Goal: Task Accomplishment & Management: Use online tool/utility

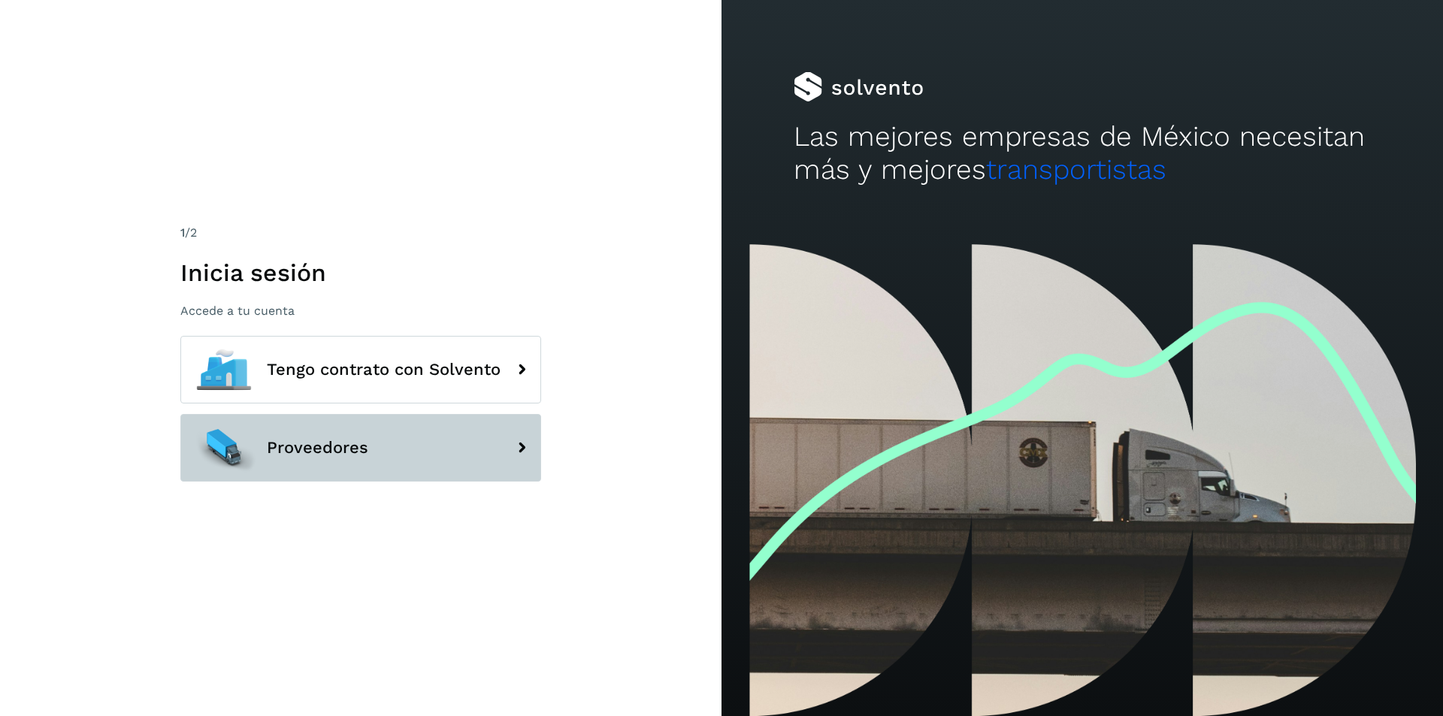
click at [355, 464] on button "Proveedores" at bounding box center [360, 448] width 361 height 68
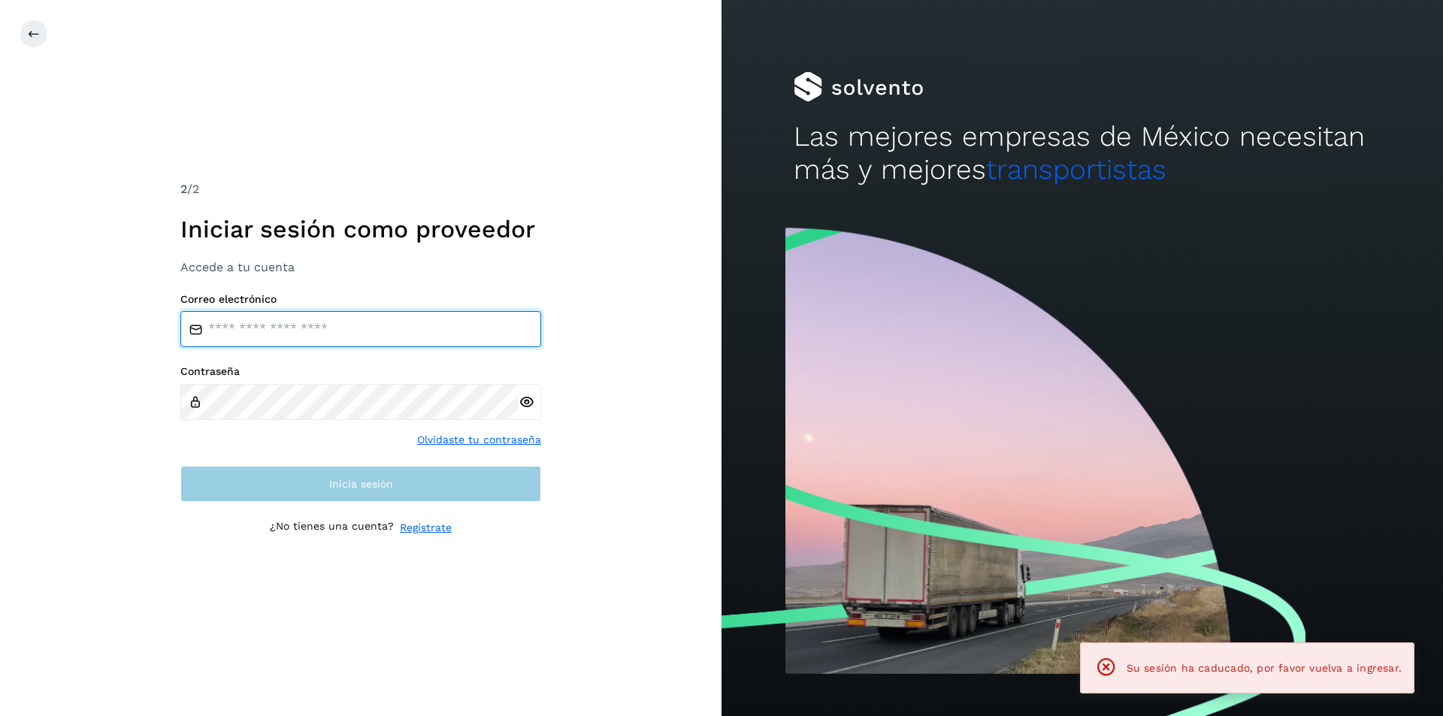
type input "**********"
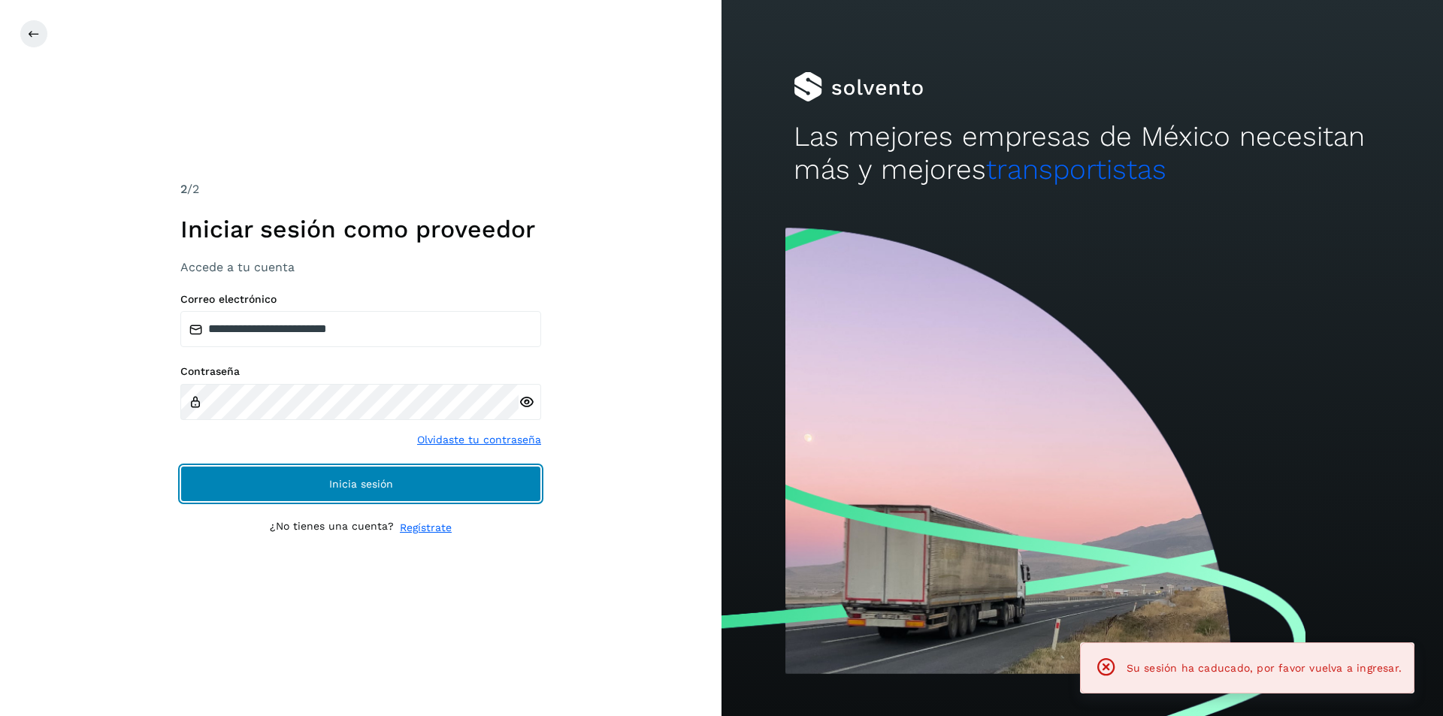
click at [377, 483] on span "Inicia sesión" at bounding box center [361, 484] width 64 height 11
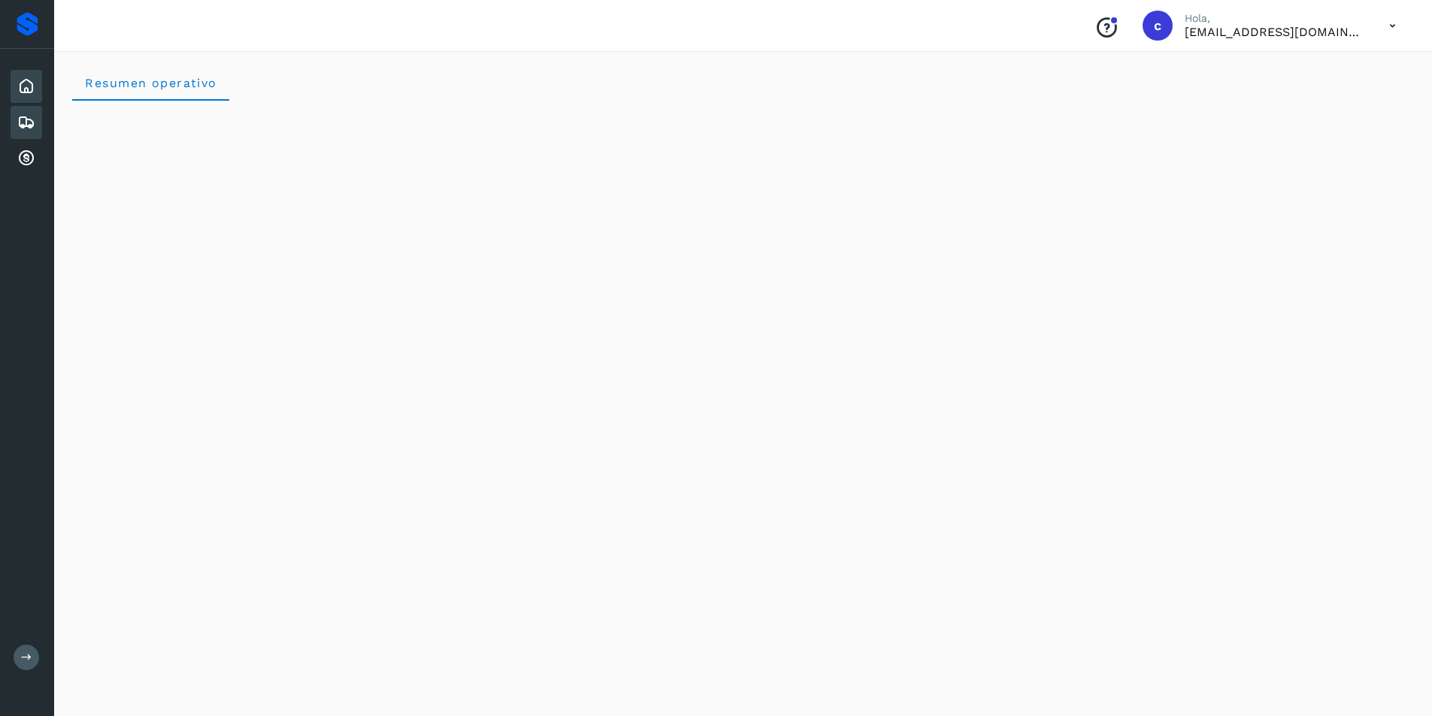
click at [23, 128] on icon at bounding box center [26, 122] width 18 height 18
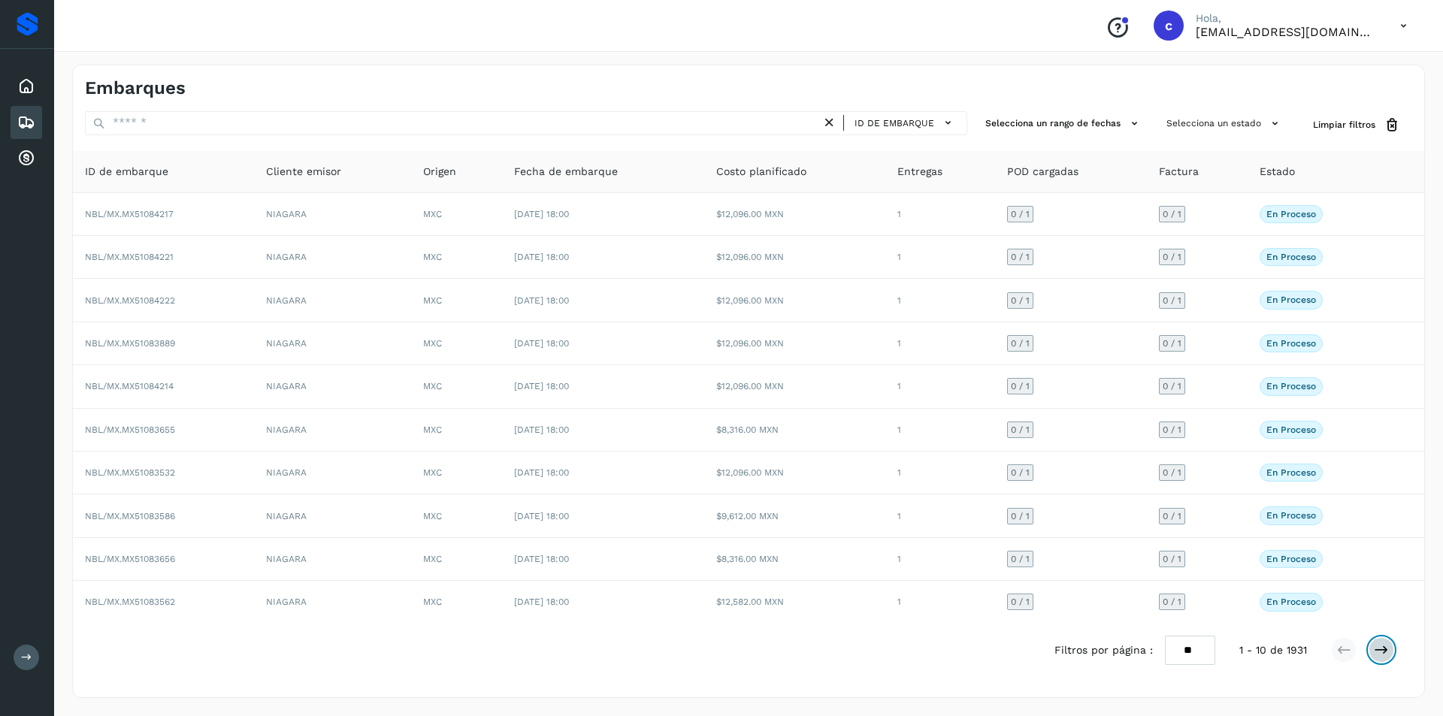
click at [1372, 650] on button at bounding box center [1382, 650] width 26 height 26
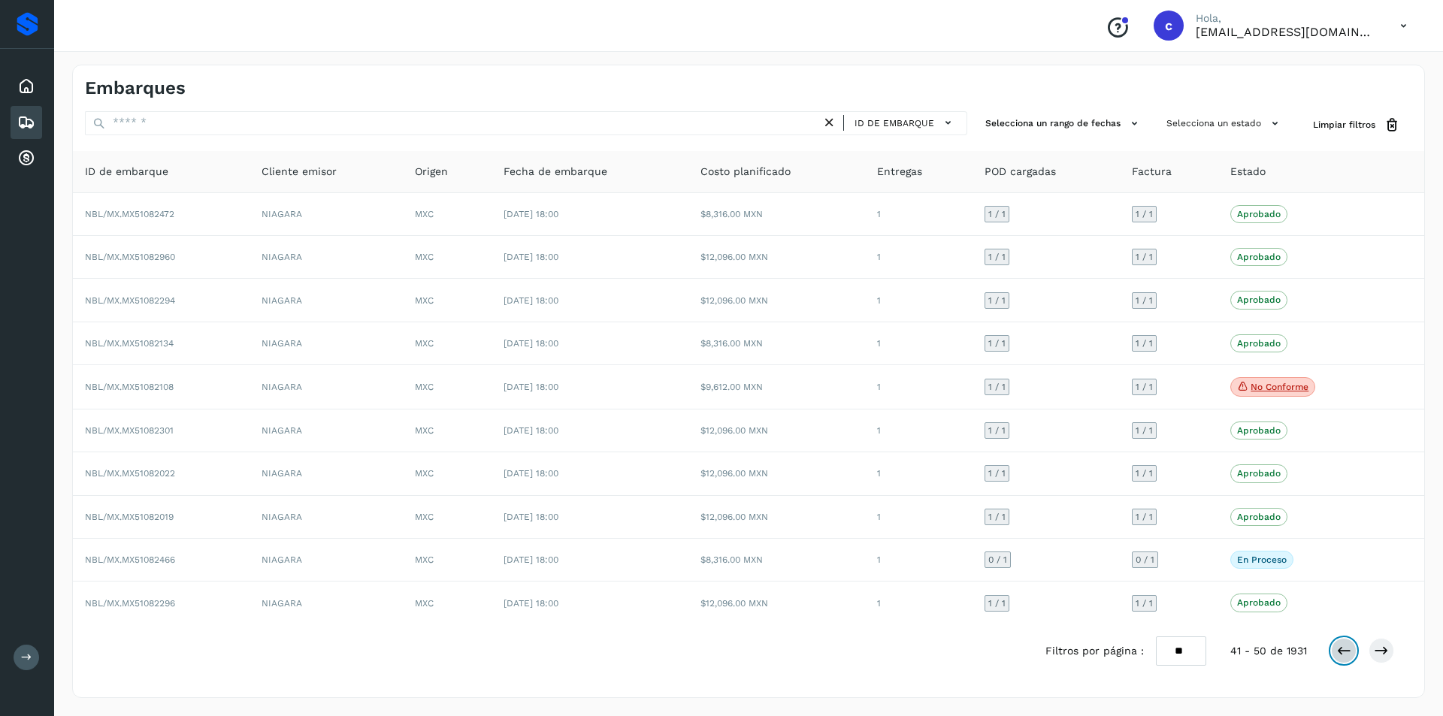
click at [1349, 650] on icon at bounding box center [1343, 650] width 15 height 15
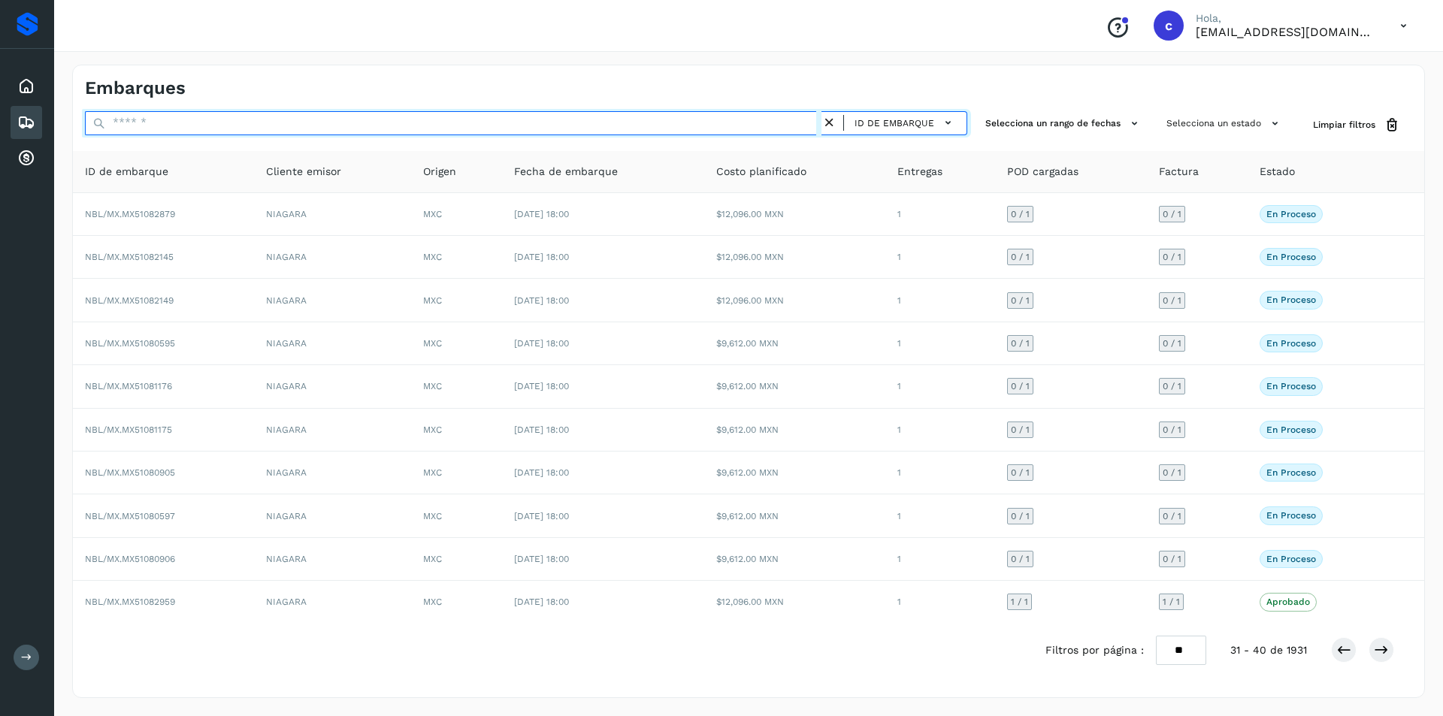
click at [731, 128] on input "text" at bounding box center [453, 123] width 737 height 24
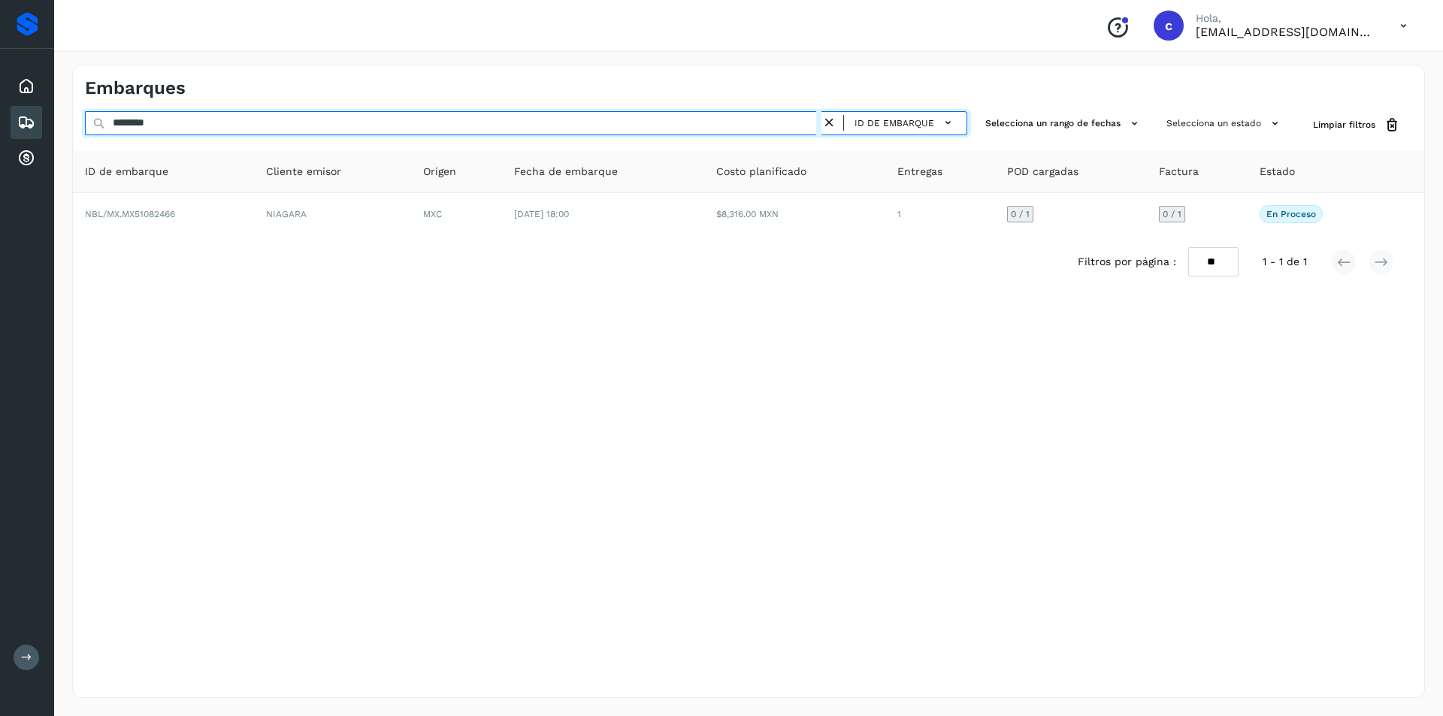
type input "********"
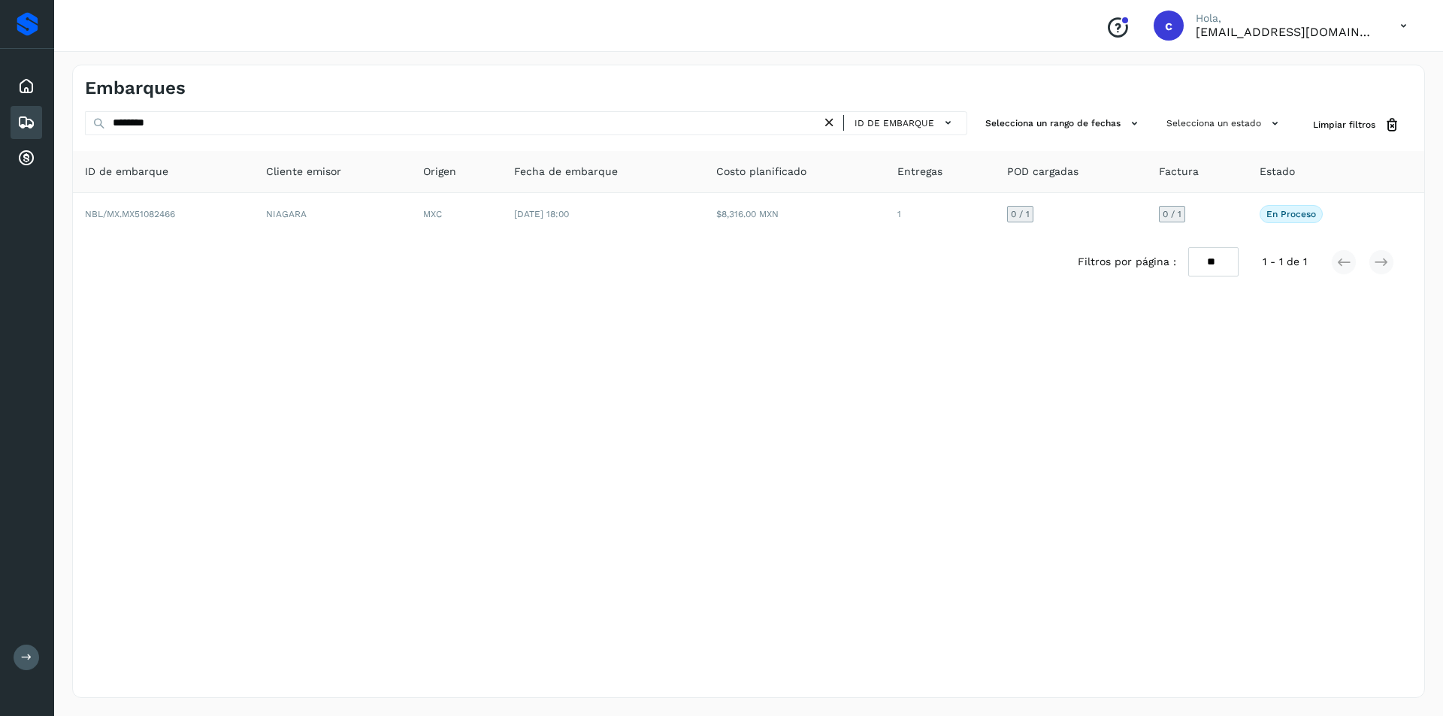
click at [598, 238] on div "Filtros por página : ** ** ** 1 - 1 de 1" at bounding box center [748, 261] width 1351 height 53
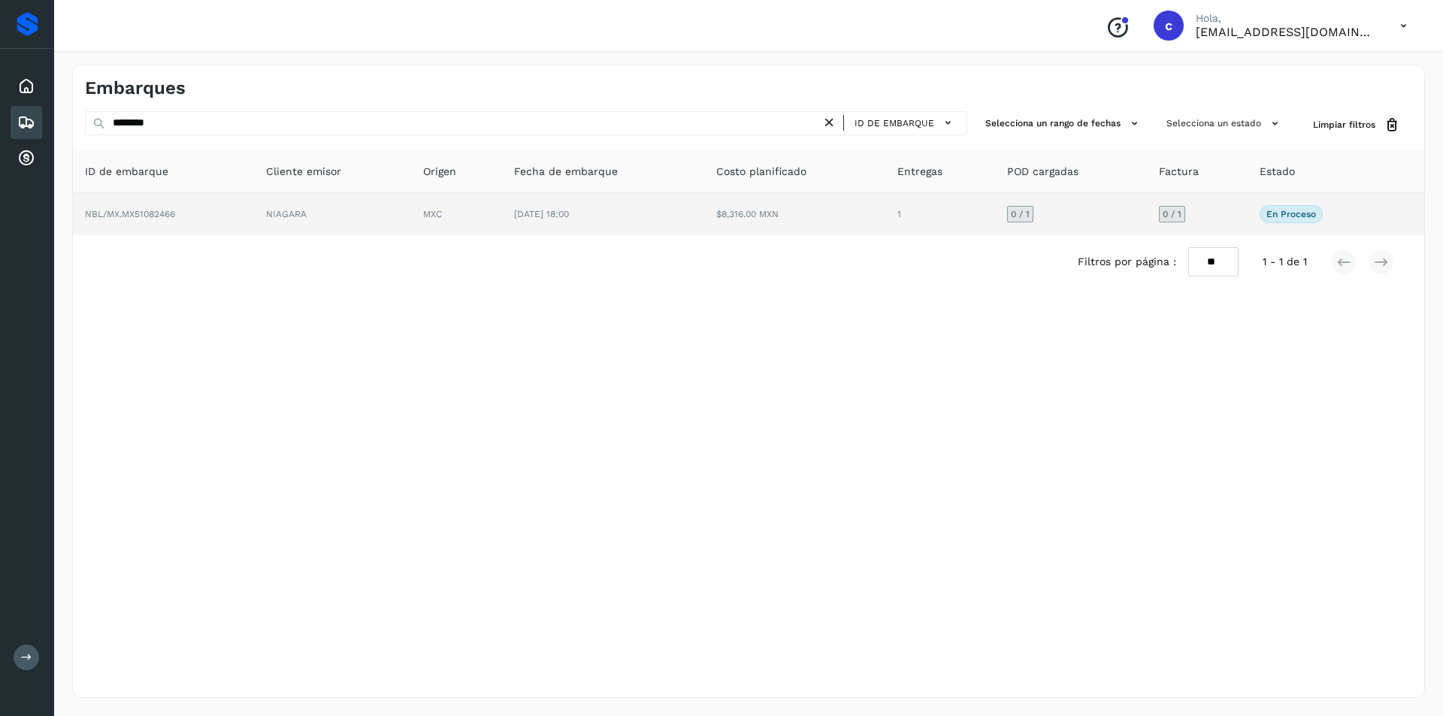
click at [610, 220] on td "[DATE] 18:00" at bounding box center [603, 214] width 203 height 42
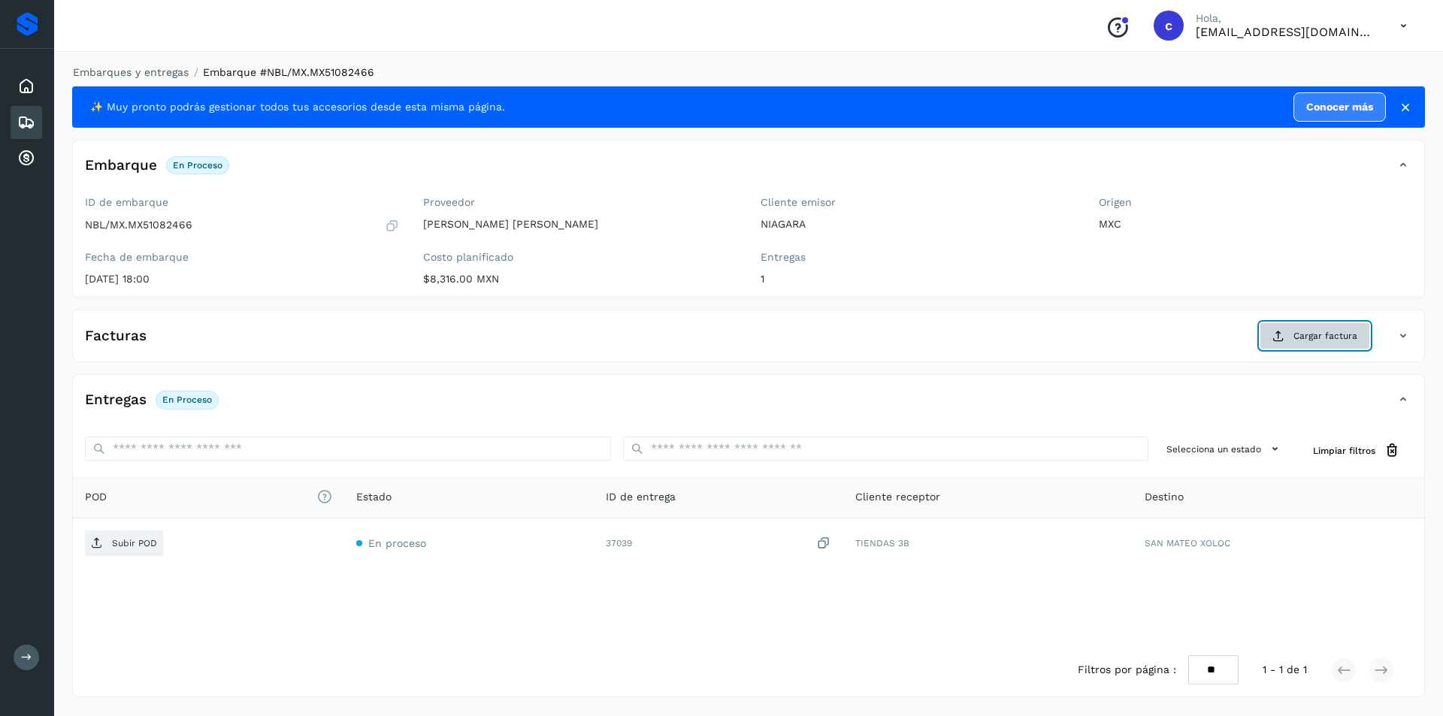
click at [1281, 339] on icon at bounding box center [1278, 336] width 12 height 12
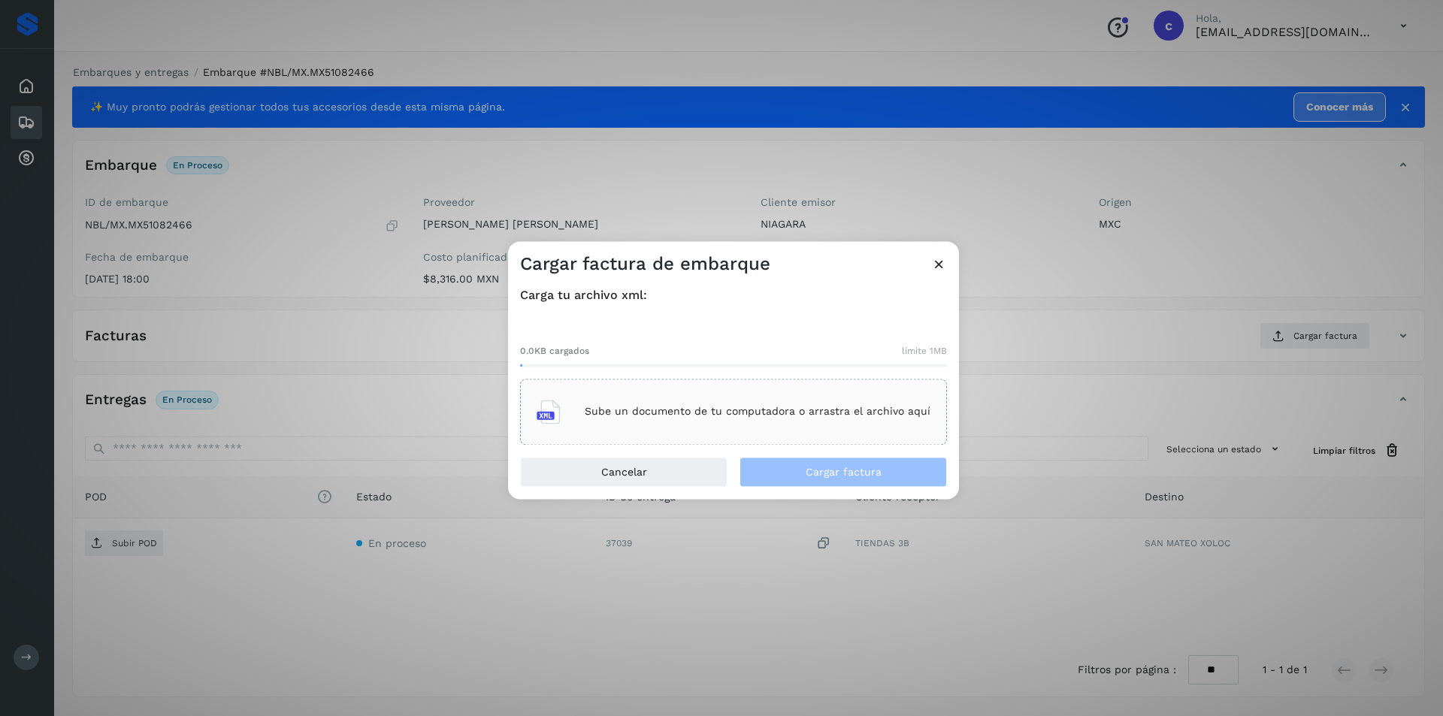
click at [833, 425] on div "Sube un documento de tu computadora o arrastra el archivo aquí" at bounding box center [734, 412] width 394 height 41
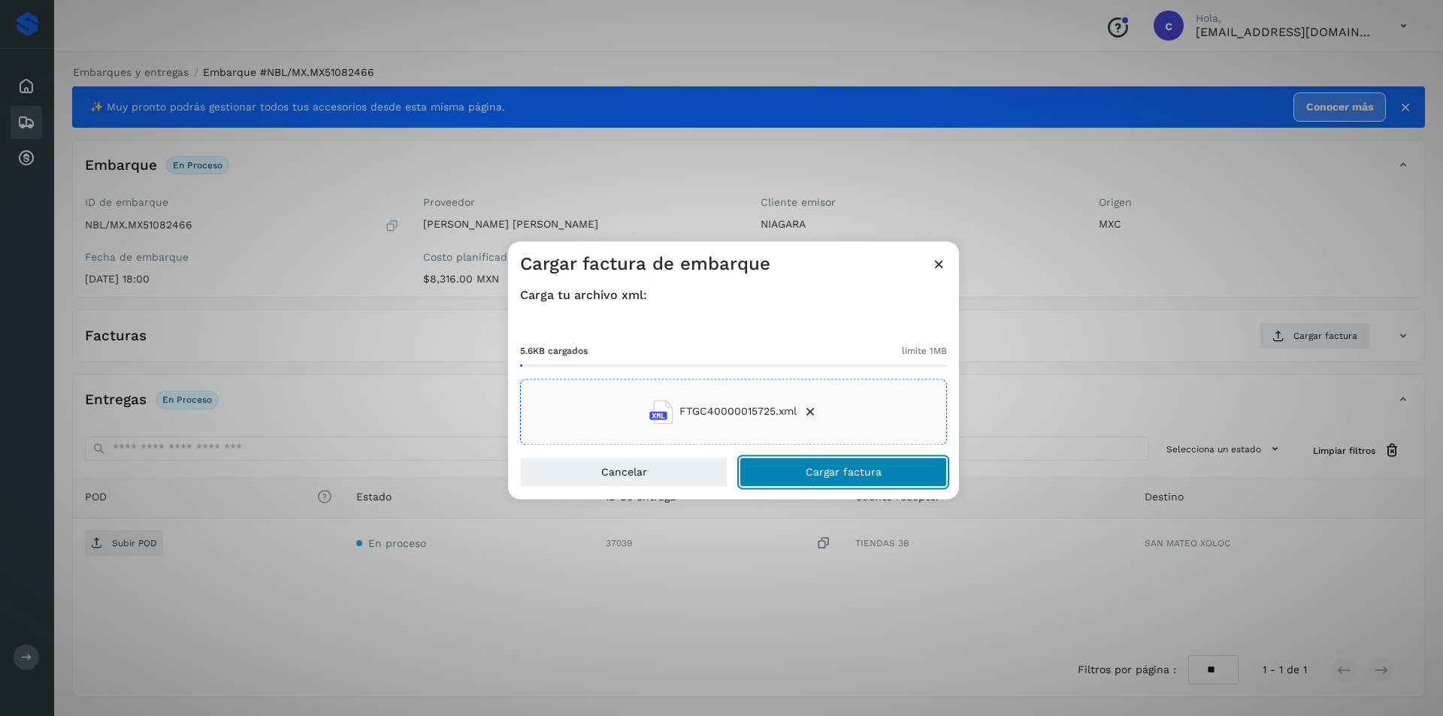
click at [806, 458] on button "Cargar factura" at bounding box center [843, 472] width 207 height 30
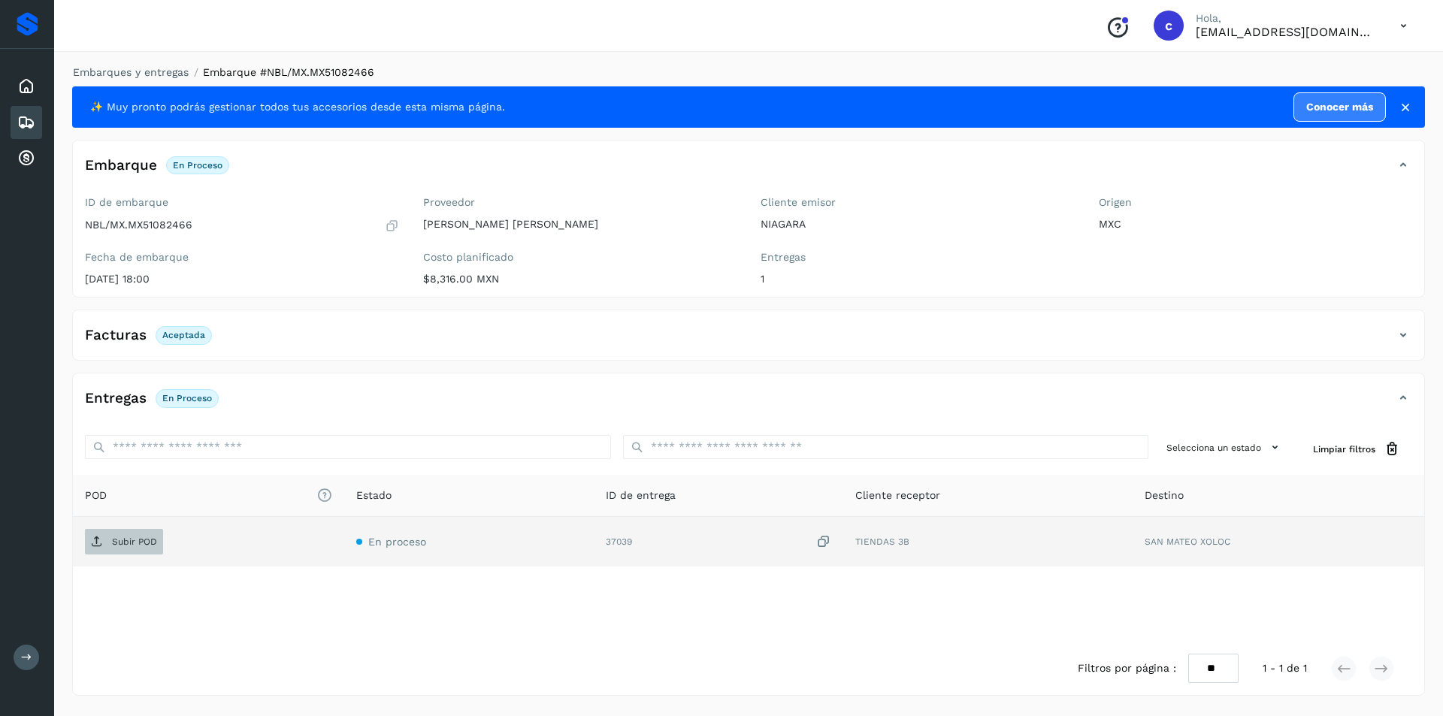
click at [113, 540] on p "Subir POD" at bounding box center [134, 542] width 45 height 11
click at [114, 546] on p "PDF" at bounding box center [120, 542] width 17 height 11
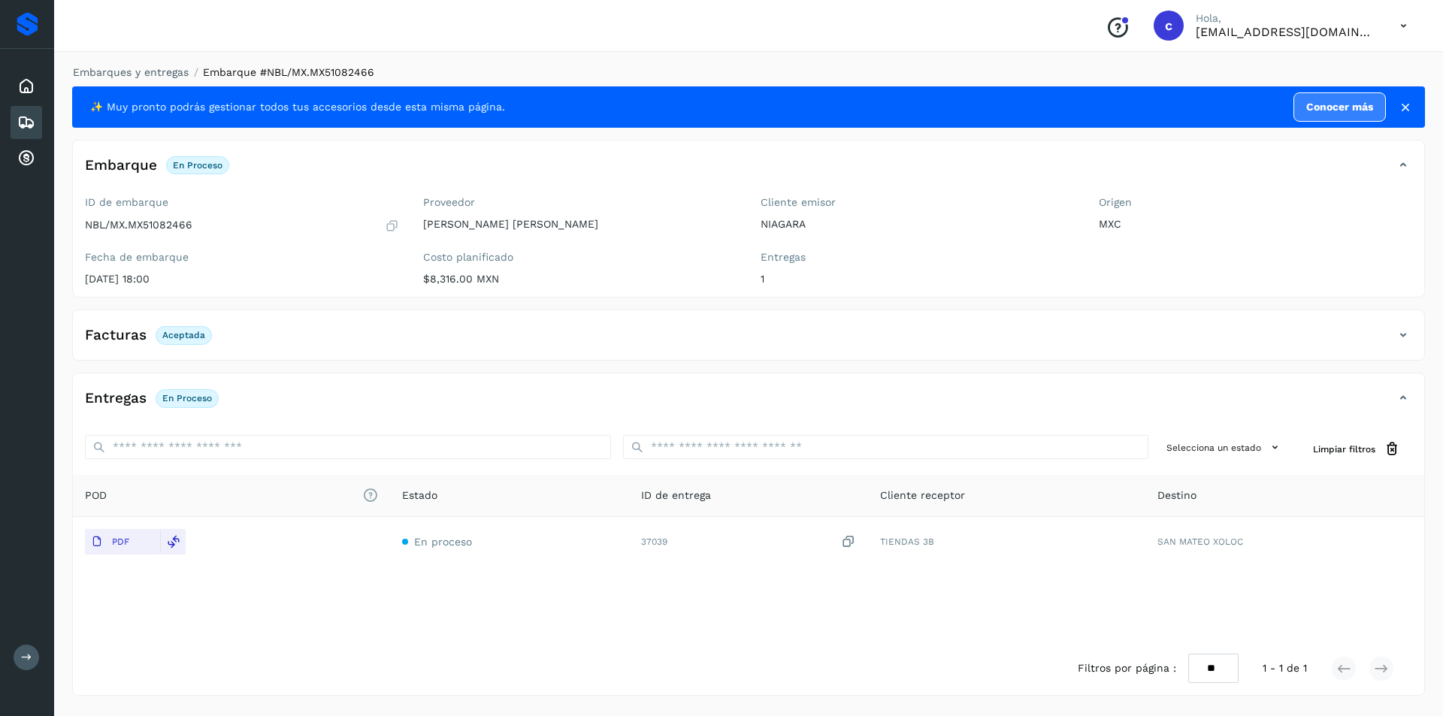
click at [24, 120] on icon at bounding box center [26, 122] width 18 height 18
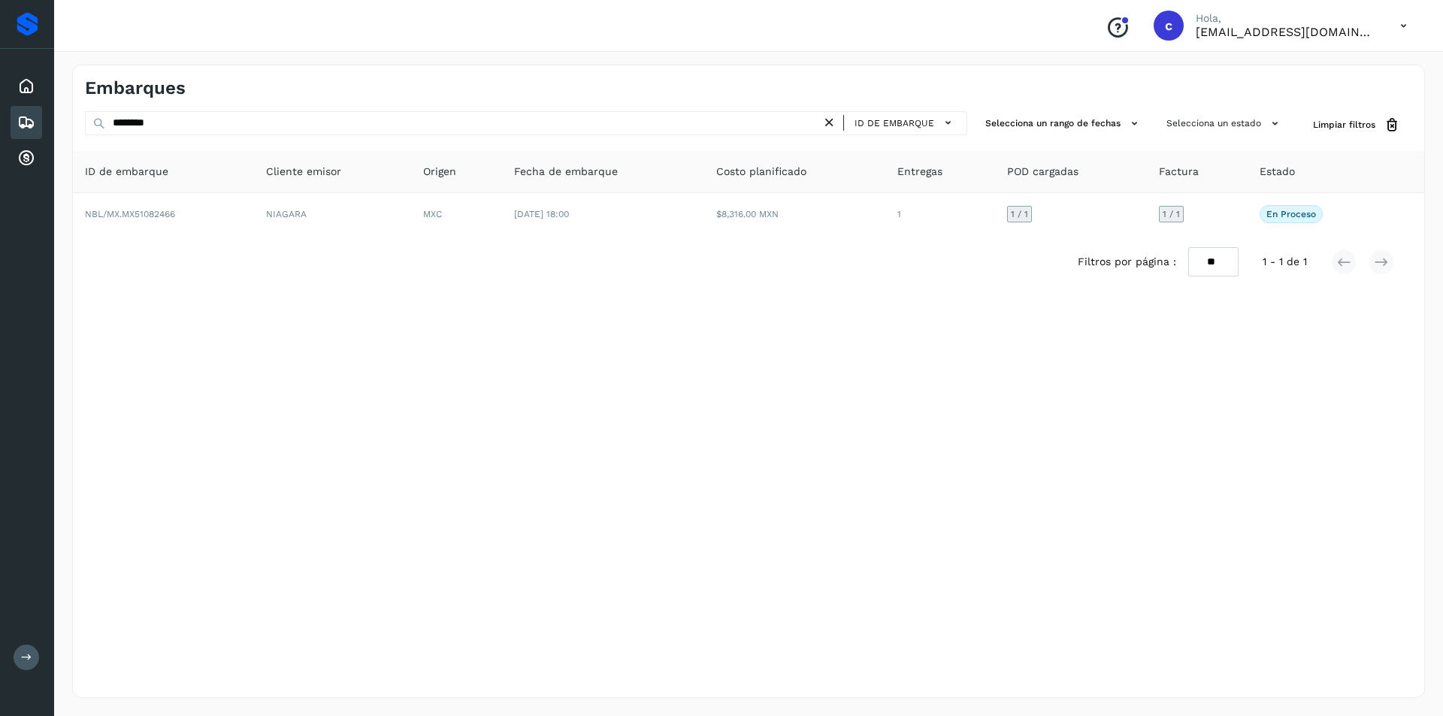
click at [837, 126] on icon at bounding box center [829, 123] width 16 height 16
